Goal: Task Accomplishment & Management: Use online tool/utility

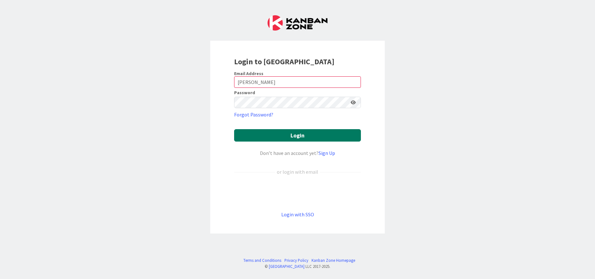
click at [268, 136] on button "Login" at bounding box center [297, 135] width 127 height 12
click at [259, 82] on input "[PERSON_NAME]" at bounding box center [297, 81] width 127 height 11
drag, startPoint x: 256, startPoint y: 81, endPoint x: 234, endPoint y: 82, distance: 22.0
click at [234, 82] on input "[PERSON_NAME]" at bounding box center [297, 81] width 127 height 11
type input "[PERSON_NAME][EMAIL_ADDRESS][PERSON_NAME][DOMAIN_NAME]"
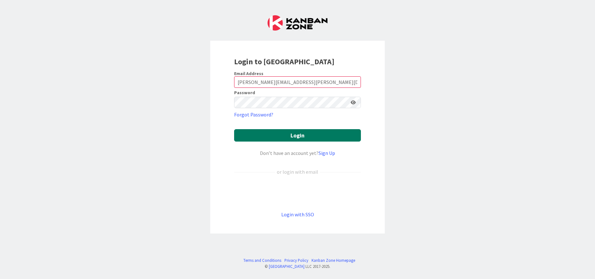
drag, startPoint x: 269, startPoint y: 139, endPoint x: 401, endPoint y: 139, distance: 131.2
click at [270, 139] on button "Login" at bounding box center [297, 135] width 127 height 12
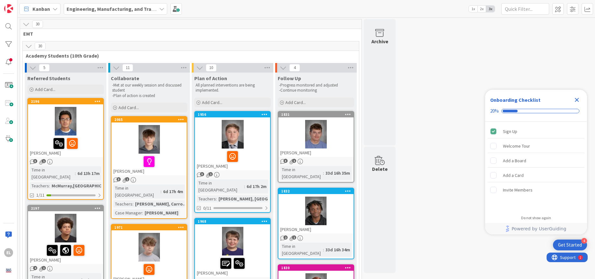
click at [577, 99] on icon "Close Checklist" at bounding box center [577, 100] width 4 height 4
click at [9, 29] on div at bounding box center [8, 26] width 13 height 13
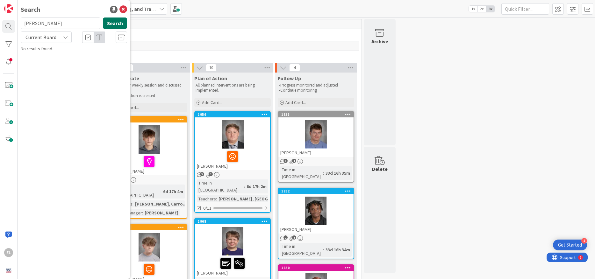
click at [110, 24] on button "Search" at bounding box center [115, 23] width 24 height 11
drag, startPoint x: 37, startPoint y: 23, endPoint x: 16, endPoint y: 22, distance: 21.7
click at [16, 22] on div "EL Search [PERSON_NAME] Search Current Board No results found." at bounding box center [9, 139] width 18 height 279
type input "[PERSON_NAME]"
click at [11, 63] on div at bounding box center [8, 62] width 13 height 13
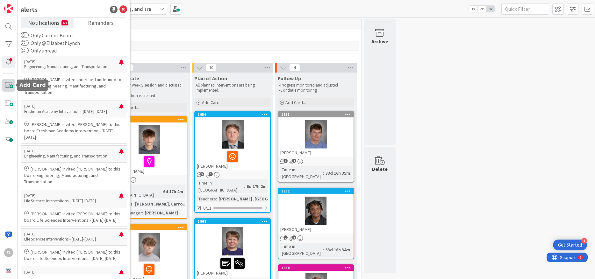
click at [6, 85] on span at bounding box center [8, 85] width 13 height 13
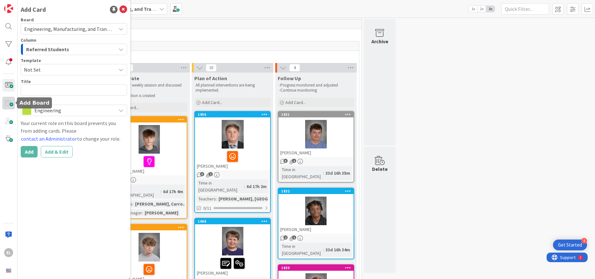
click at [5, 99] on span at bounding box center [8, 103] width 13 height 13
click at [116, 29] on div "Engineering, Manufacturing, and Transportation" at bounding box center [74, 28] width 106 height 11
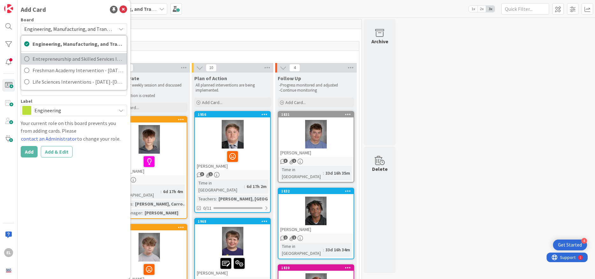
click at [92, 60] on span "Entrepreneurship and Skilled Services Interventions - [DATE]-[DATE]" at bounding box center [77, 59] width 91 height 10
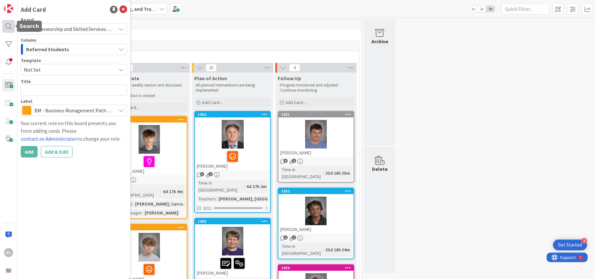
click at [10, 25] on div at bounding box center [8, 26] width 13 height 13
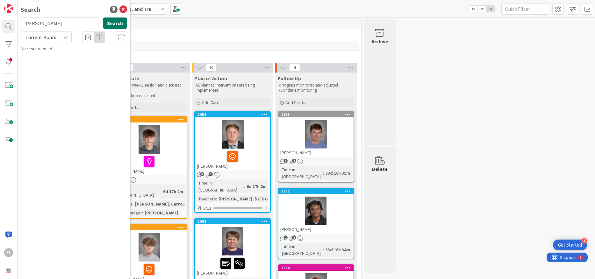
drag, startPoint x: 99, startPoint y: 19, endPoint x: 104, endPoint y: 22, distance: 5.0
click at [100, 20] on input "[PERSON_NAME]" at bounding box center [61, 23] width 80 height 11
click at [122, 24] on button "Search" at bounding box center [115, 23] width 24 height 11
click at [9, 41] on div at bounding box center [8, 44] width 13 height 13
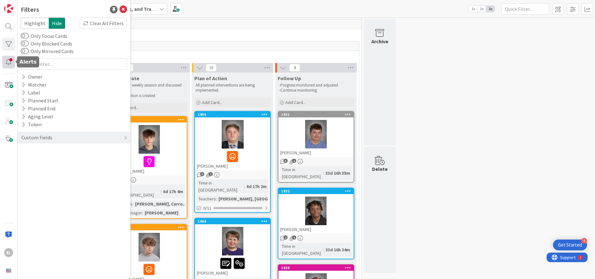
click at [8, 65] on div at bounding box center [8, 62] width 13 height 13
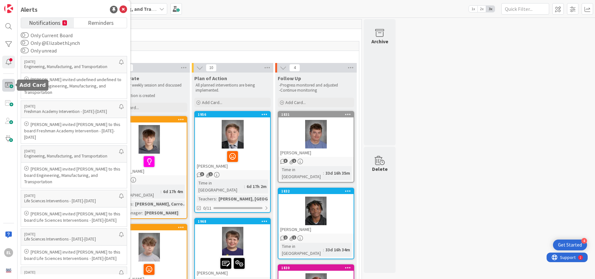
click at [9, 82] on span at bounding box center [8, 85] width 13 height 13
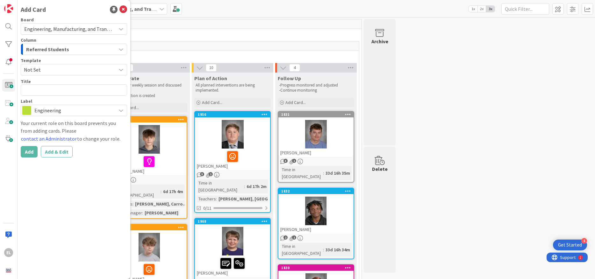
click at [83, 28] on span "Engineering, Manufacturing, and Transportation" at bounding box center [77, 29] width 106 height 6
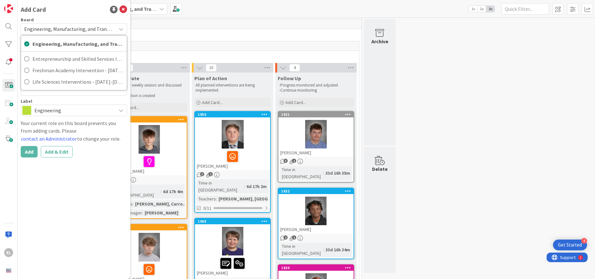
click at [83, 28] on span "Engineering, Manufacturing, and Transportation" at bounding box center [77, 29] width 106 height 6
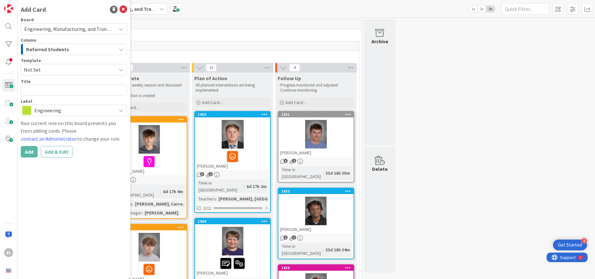
click at [74, 49] on div "Referred Students" at bounding box center [70, 49] width 91 height 10
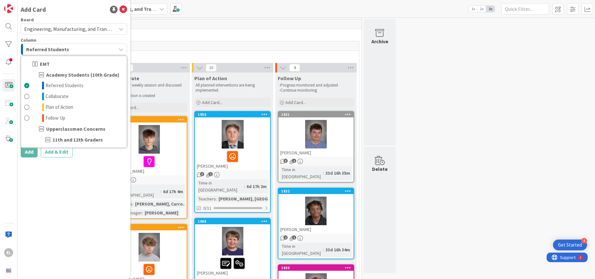
click at [47, 129] on span "Upperclassmen Concerns" at bounding box center [75, 129] width 59 height 8
click at [63, 73] on span "Academy Students (10th Grade)" at bounding box center [82, 75] width 73 height 8
drag, startPoint x: 61, startPoint y: 11, endPoint x: 65, endPoint y: 18, distance: 7.9
click at [61, 12] on div "Add Card" at bounding box center [74, 10] width 106 height 10
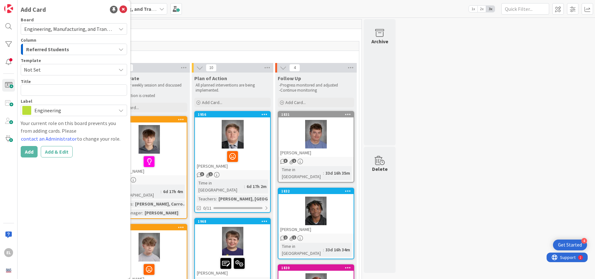
click at [47, 111] on span "Engineering" at bounding box center [73, 110] width 78 height 9
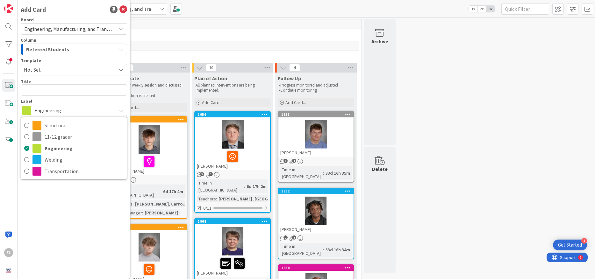
click at [72, 195] on div "Add Card Board Engineering, Manufacturing, and Transportation Engineering, Manu…" at bounding box center [74, 139] width 113 height 279
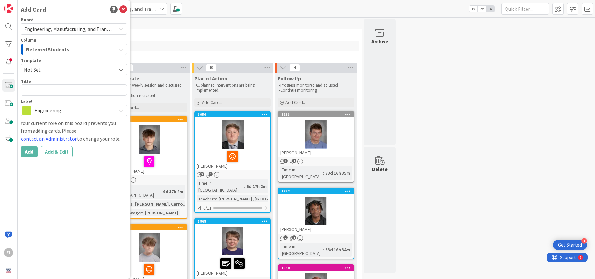
click at [120, 29] on icon at bounding box center [120, 28] width 5 height 5
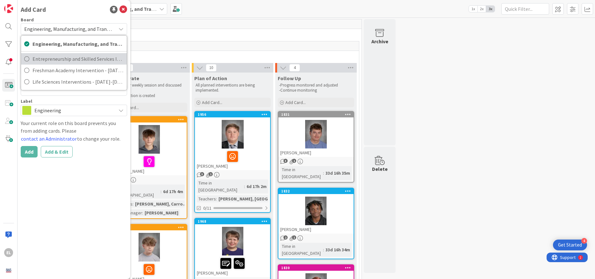
click at [91, 60] on span "Entrepreneurship and Skilled Services Interventions - [DATE]-[DATE]" at bounding box center [77, 59] width 91 height 10
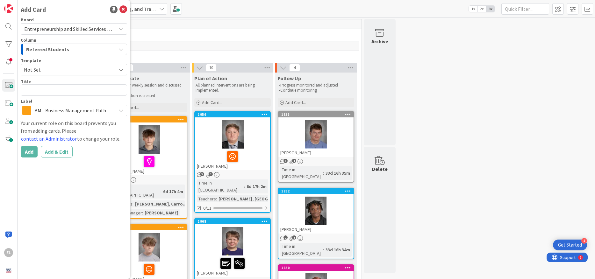
click at [85, 28] on span "Entrepreneurship and Skilled Services Interventions - [DATE]-[DATE]" at bounding box center [98, 29] width 149 height 6
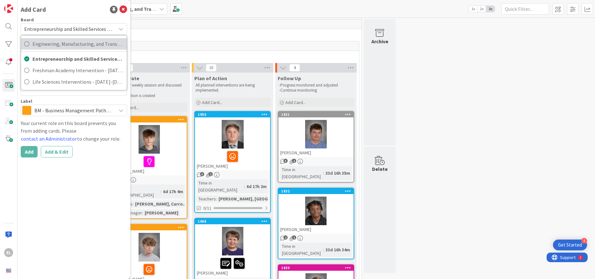
click at [45, 42] on span "Engineering, Manufacturing, and Transportation" at bounding box center [77, 44] width 91 height 10
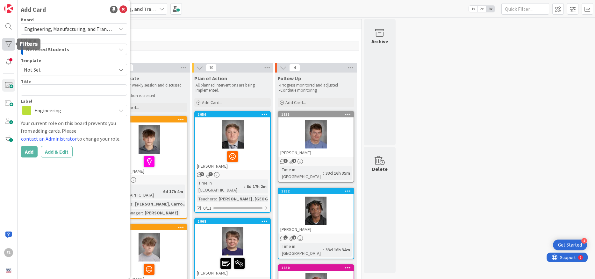
click at [11, 43] on div at bounding box center [8, 44] width 13 height 13
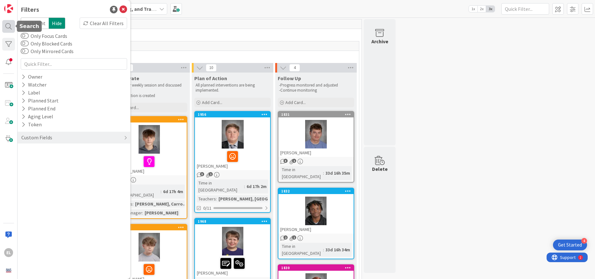
click at [9, 26] on div at bounding box center [8, 26] width 13 height 13
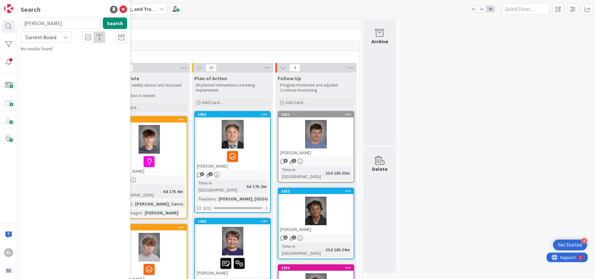
click at [66, 39] on icon at bounding box center [65, 37] width 5 height 5
click at [57, 26] on input "[PERSON_NAME]" at bounding box center [61, 23] width 80 height 11
drag, startPoint x: 39, startPoint y: 25, endPoint x: 22, endPoint y: 25, distance: 16.6
click at [22, 25] on input "[PERSON_NAME]" at bounding box center [61, 23] width 80 height 11
drag, startPoint x: 4, startPoint y: 43, endPoint x: 8, endPoint y: 45, distance: 5.0
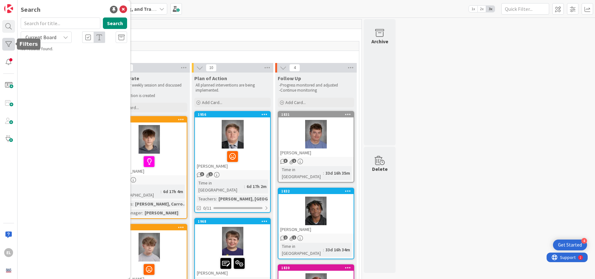
click at [4, 43] on div at bounding box center [8, 44] width 13 height 13
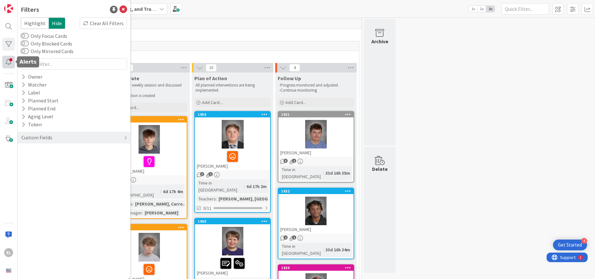
click at [9, 62] on div at bounding box center [8, 62] width 13 height 13
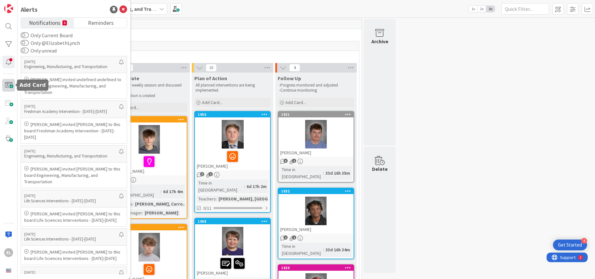
click at [7, 88] on span at bounding box center [8, 85] width 13 height 13
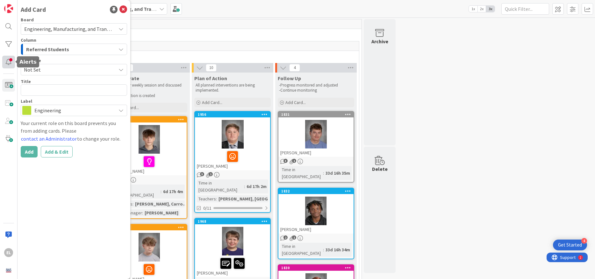
click at [7, 63] on div at bounding box center [8, 62] width 13 height 13
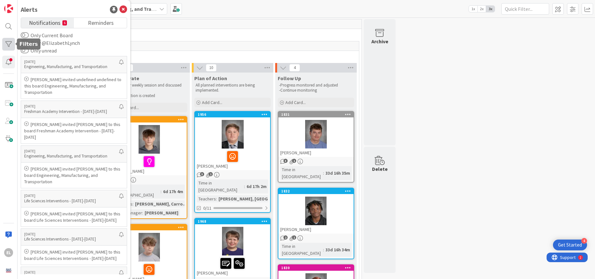
click at [8, 44] on div at bounding box center [8, 44] width 13 height 13
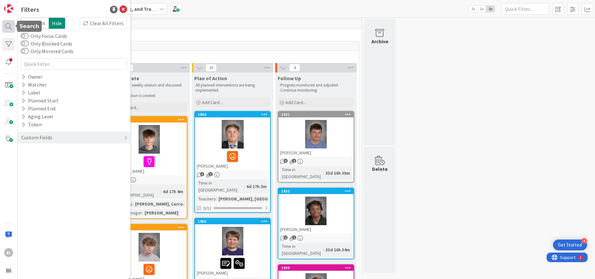
click at [9, 27] on div at bounding box center [8, 26] width 13 height 13
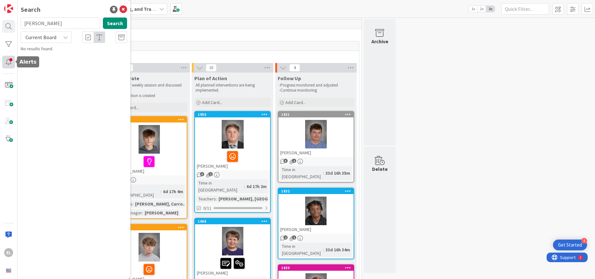
click at [10, 58] on div at bounding box center [8, 62] width 13 height 13
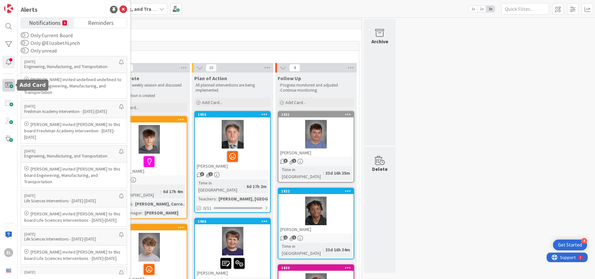
click at [8, 86] on span at bounding box center [8, 85] width 13 height 13
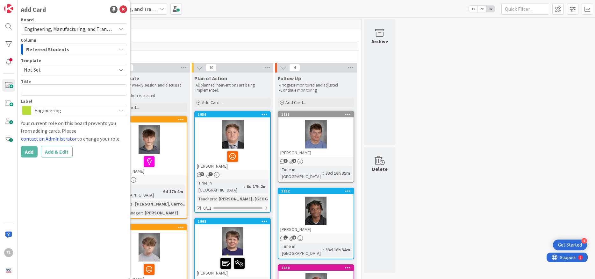
click at [112, 29] on span "Engineering, Manufacturing, and Transportation" at bounding box center [77, 29] width 106 height 6
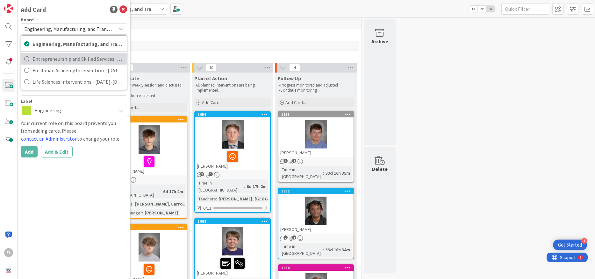
click at [87, 60] on span "Entrepreneurship and Skilled Services Interventions - [DATE]-[DATE]" at bounding box center [77, 59] width 91 height 10
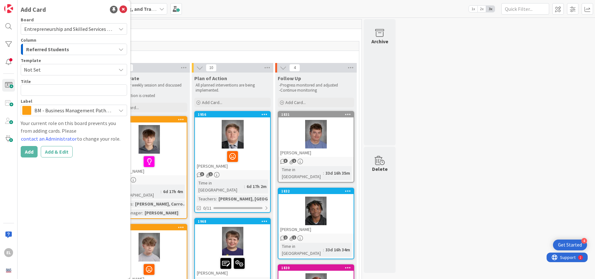
click at [85, 167] on div "Add Card Board Entrepreneurship and Skilled Services Interventions - [DATE]-[DA…" at bounding box center [74, 139] width 113 height 279
click at [124, 9] on icon at bounding box center [123, 10] width 8 height 8
